Goal: Information Seeking & Learning: Learn about a topic

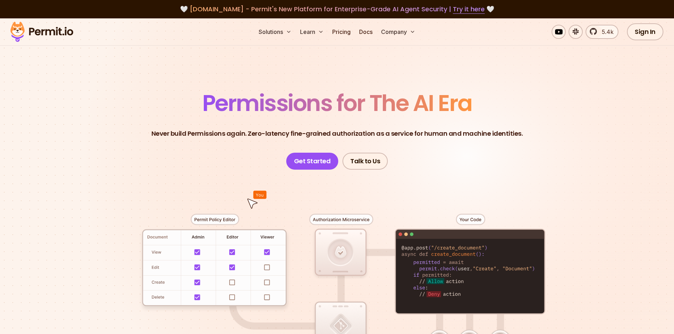
click at [57, 33] on img at bounding box center [41, 32] width 69 height 24
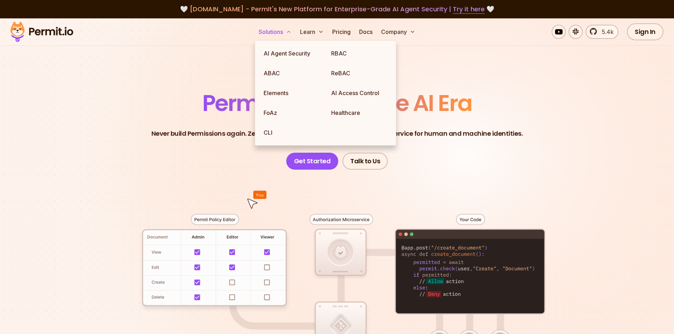
click at [266, 32] on button "Solutions" at bounding box center [275, 32] width 39 height 14
click at [271, 48] on link "AI Agent Security" at bounding box center [292, 54] width 68 height 20
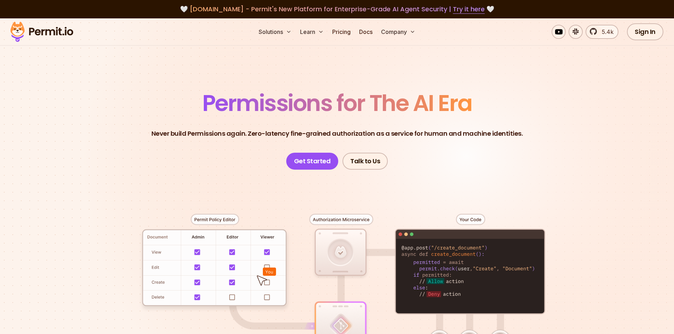
drag, startPoint x: 61, startPoint y: 30, endPoint x: 47, endPoint y: 29, distance: 13.8
click at [47, 29] on div "Solutions Learn Pricing Docs Company 5.4k Sign In Start Now" at bounding box center [337, 31] width 674 height 27
